Goal: Find specific page/section: Find specific page/section

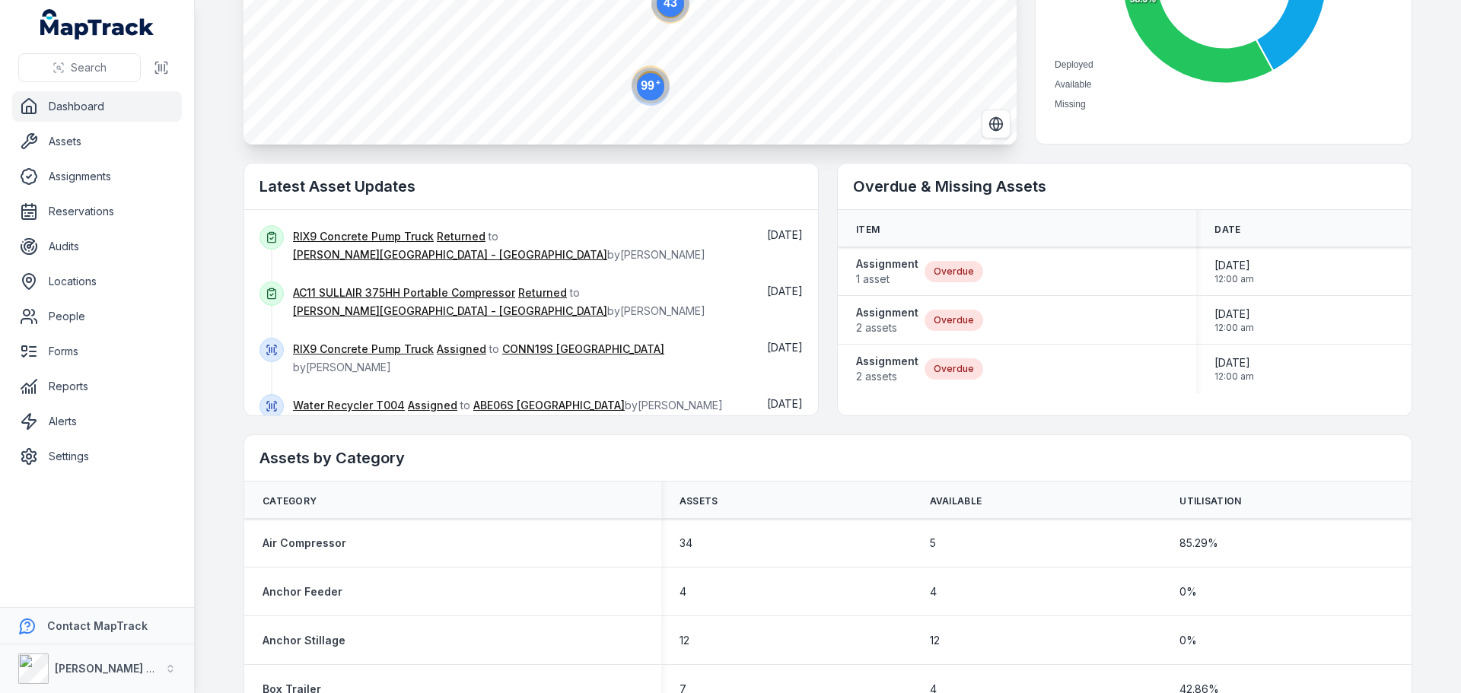
scroll to position [304, 0]
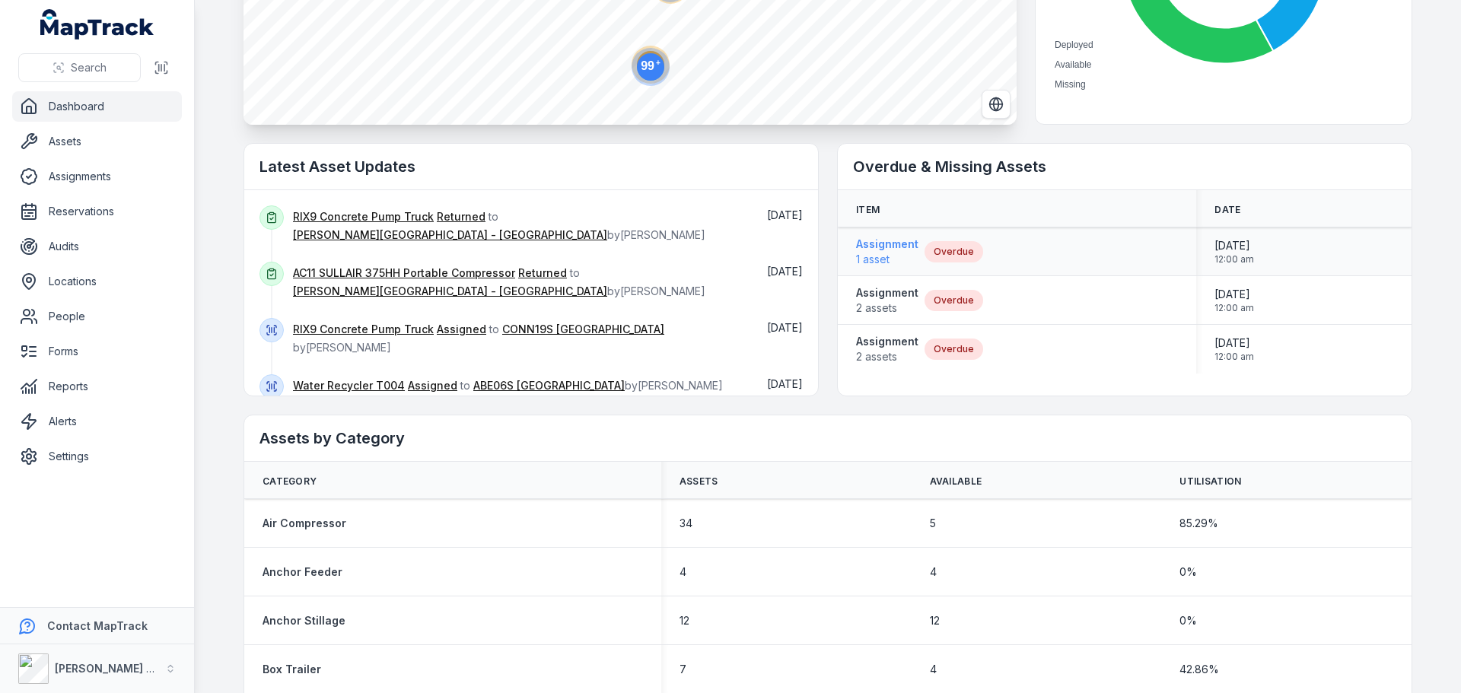
click at [897, 242] on strong "Assignment" at bounding box center [887, 244] width 62 height 15
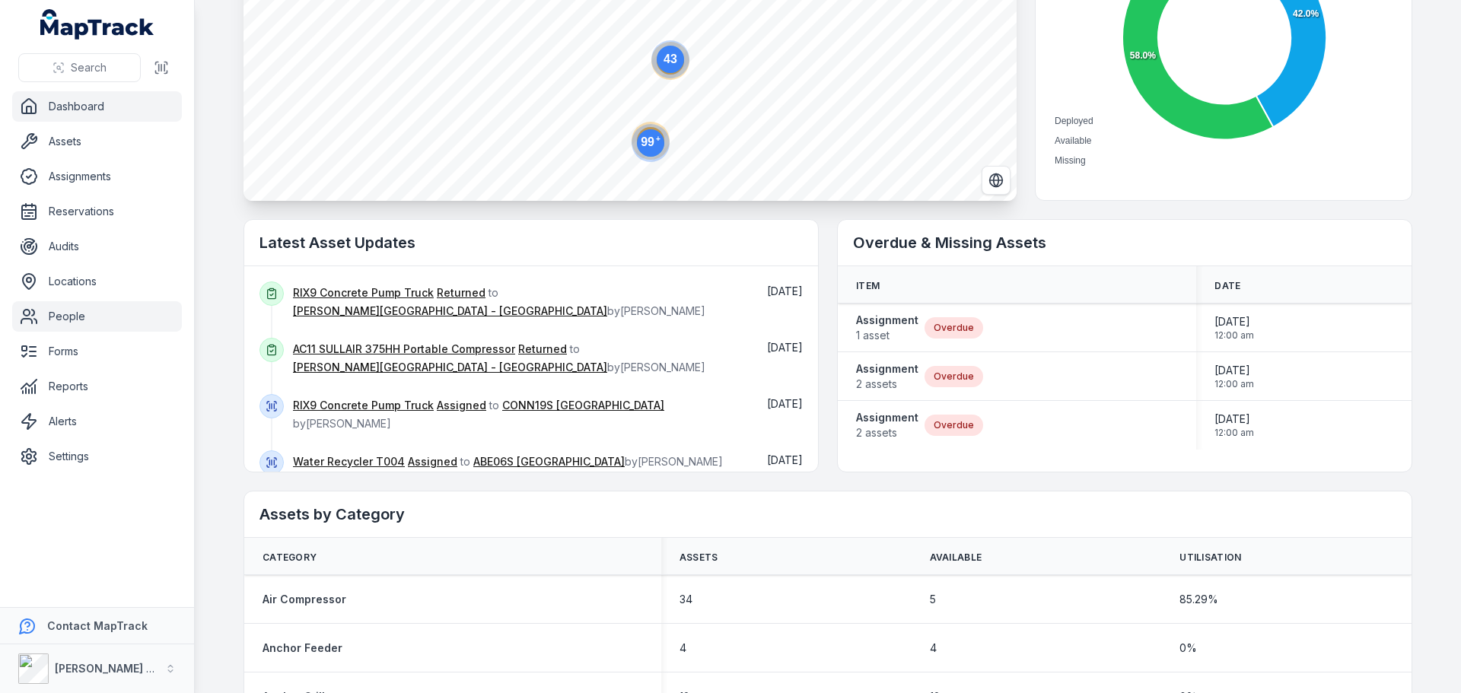
click at [73, 317] on link "People" at bounding box center [97, 316] width 170 height 30
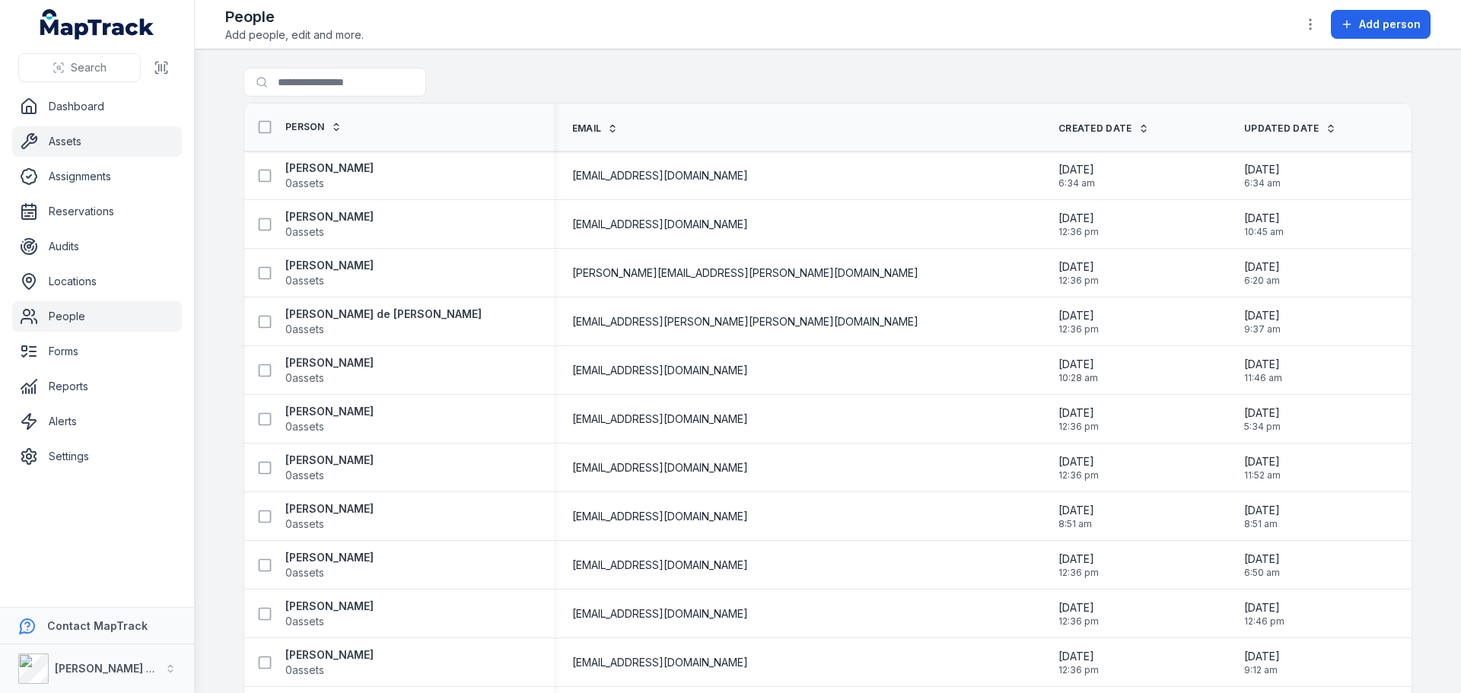
click at [83, 135] on link "Assets" at bounding box center [97, 141] width 170 height 30
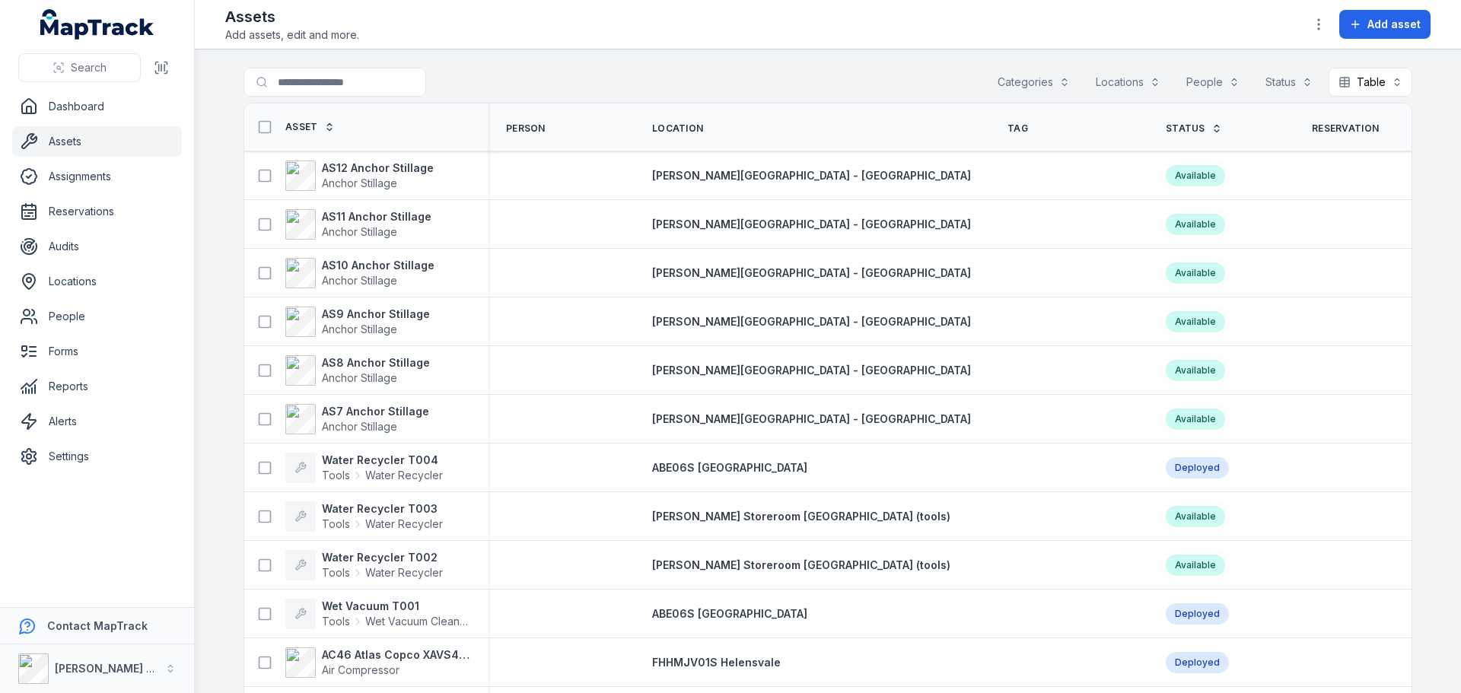
click at [1126, 84] on button "Locations" at bounding box center [1128, 82] width 84 height 29
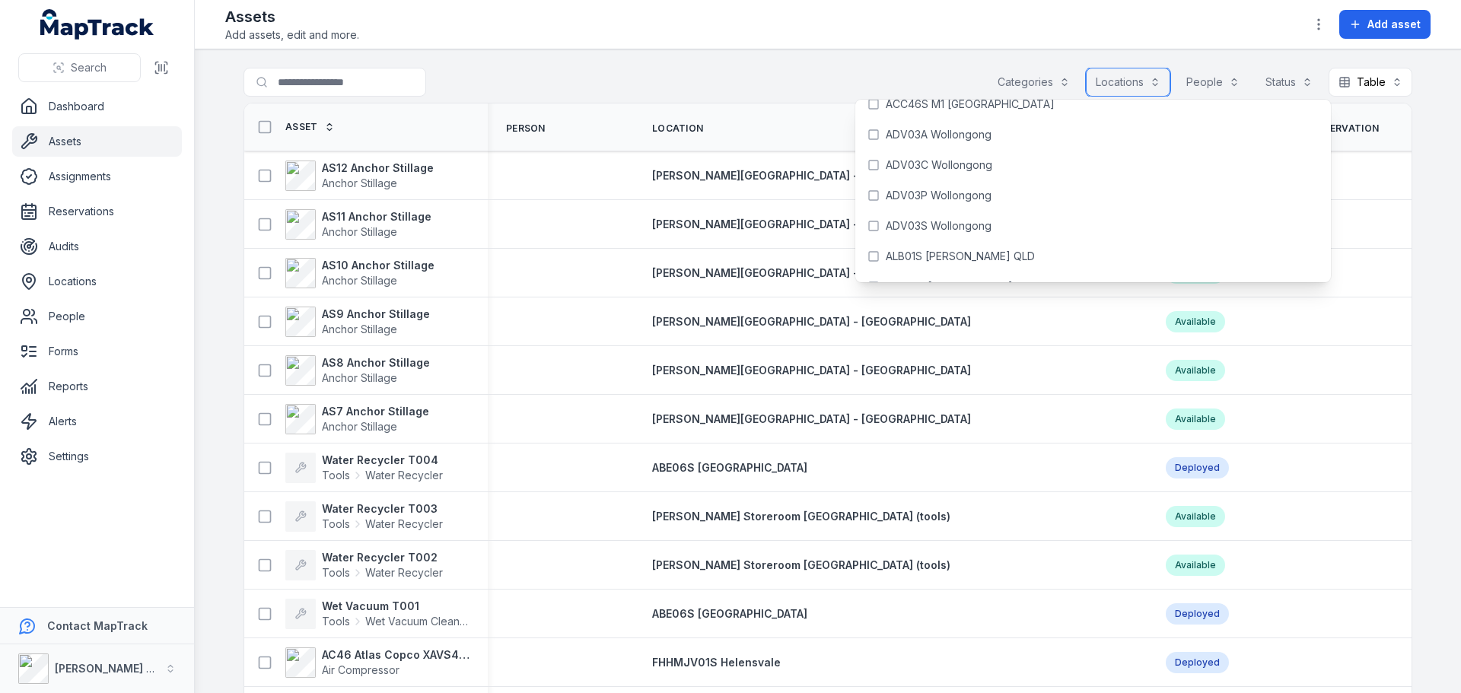
scroll to position [457, 0]
click at [873, 52] on main "Search for assets Categories Locations People Status Table ***** Asset Person L…" at bounding box center [828, 371] width 1266 height 644
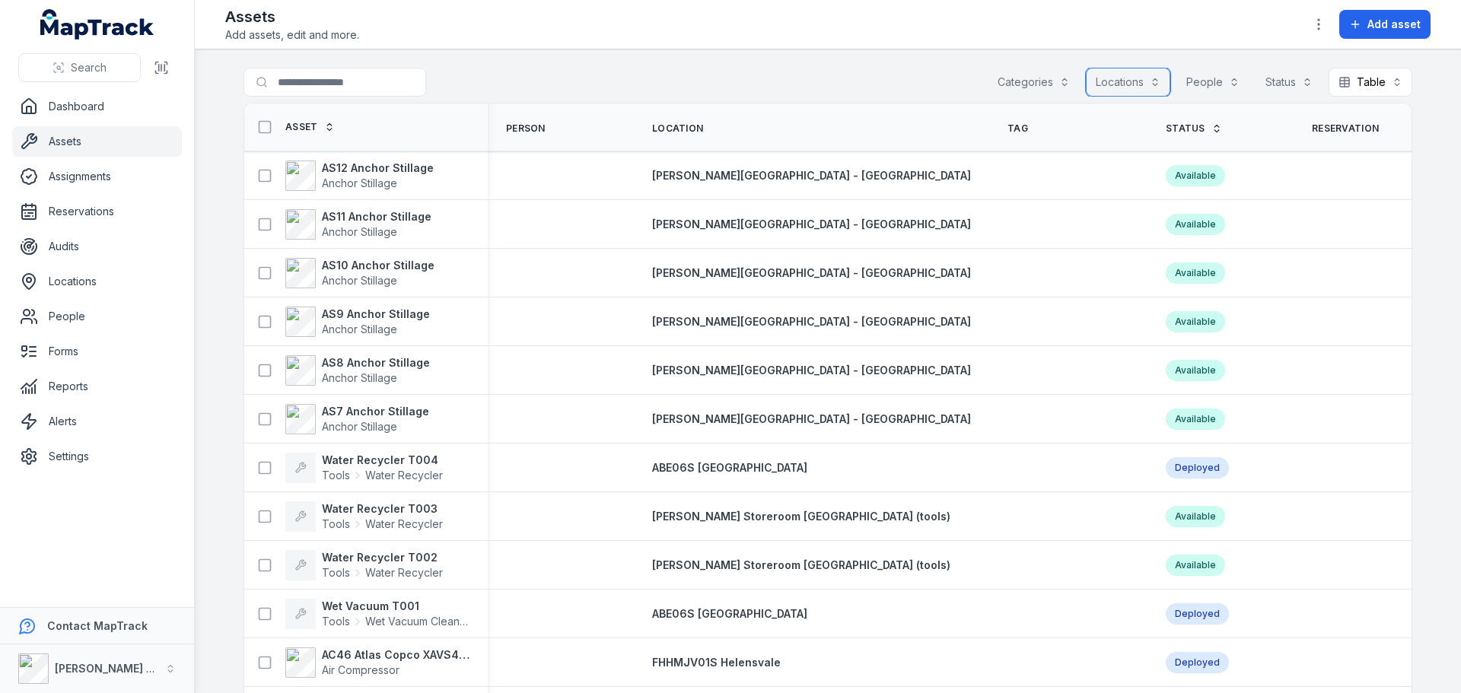
click at [1155, 83] on button "Locations" at bounding box center [1128, 82] width 84 height 29
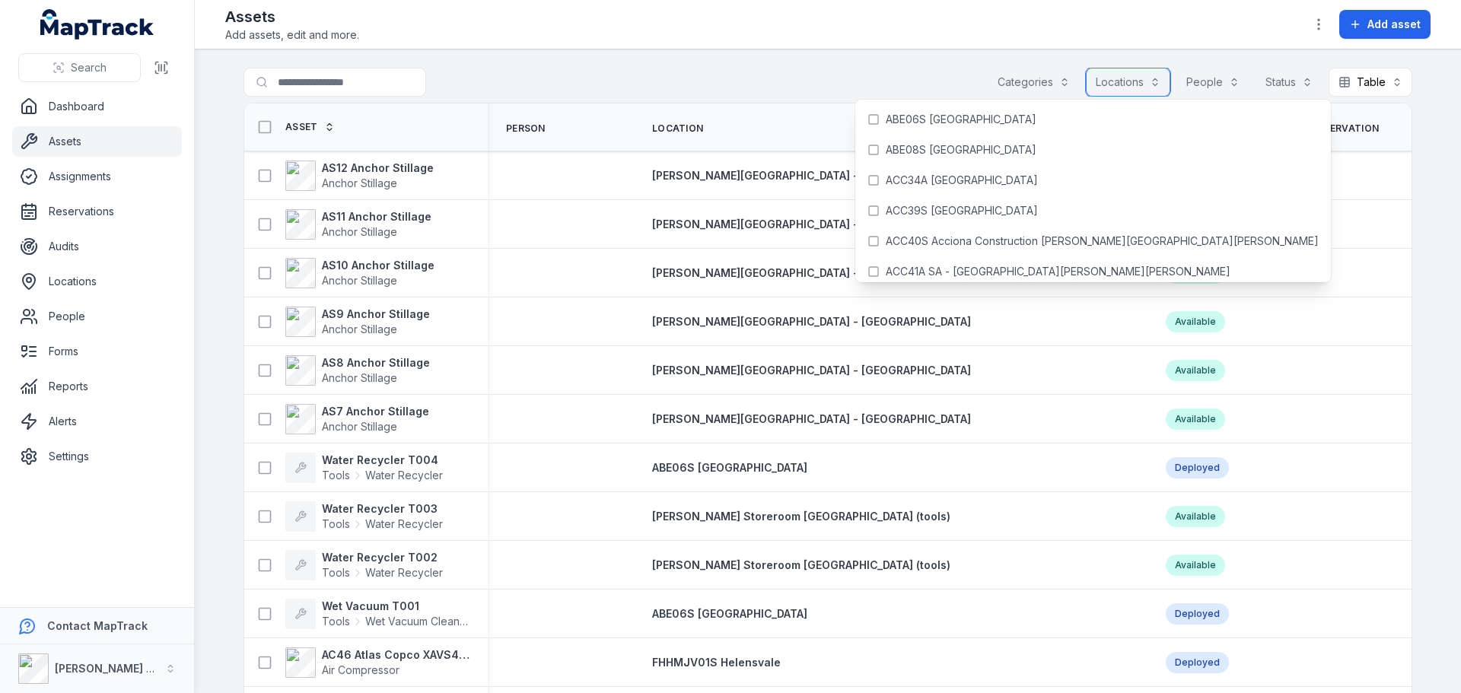
click at [1155, 83] on button "Locations" at bounding box center [1128, 82] width 84 height 29
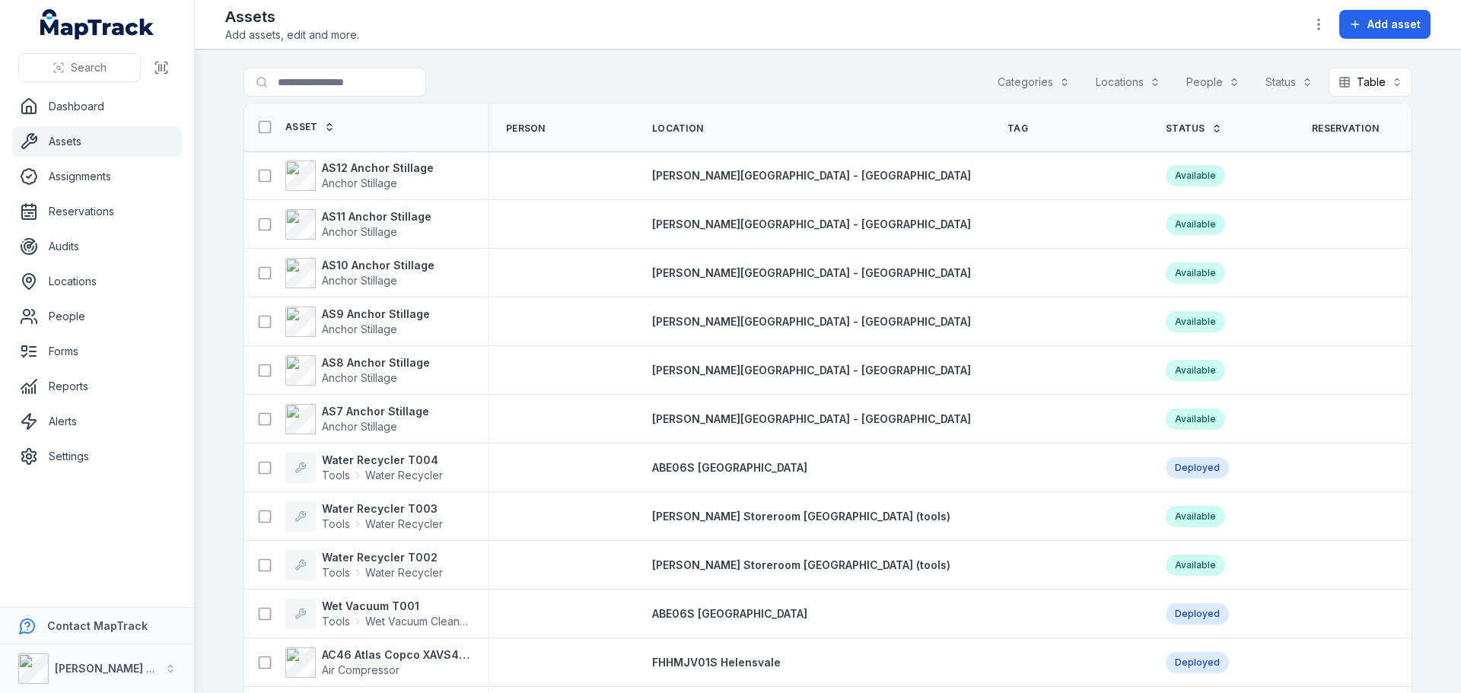
click at [370, 30] on div "Assets Add assets, edit and more. Add asset" at bounding box center [827, 24] width 1205 height 37
click at [375, 81] on input "Search for assets" at bounding box center [366, 82] width 244 height 29
type input "***"
